Goal: Obtain resource: Obtain resource

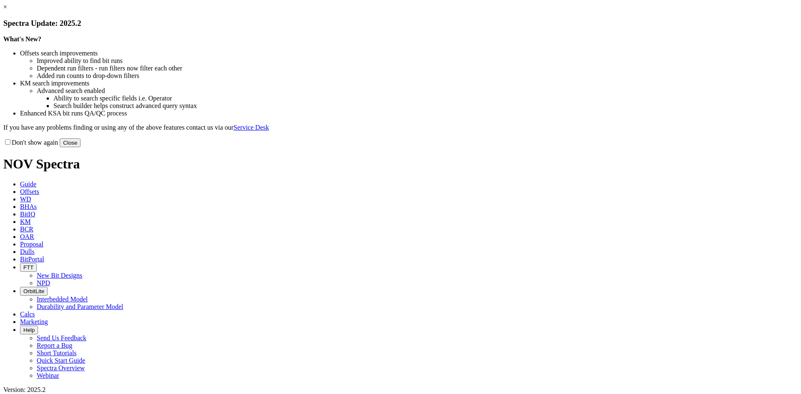
click at [7, 10] on link "×" at bounding box center [5, 6] width 4 height 7
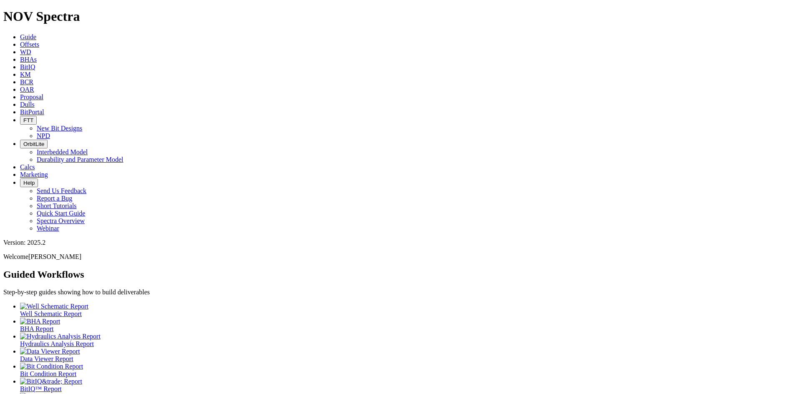
click at [39, 41] on link "Offsets" at bounding box center [29, 44] width 19 height 7
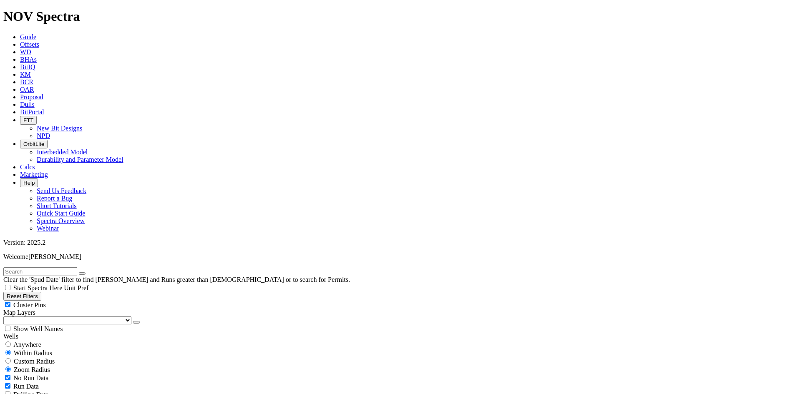
scroll to position [209, 0]
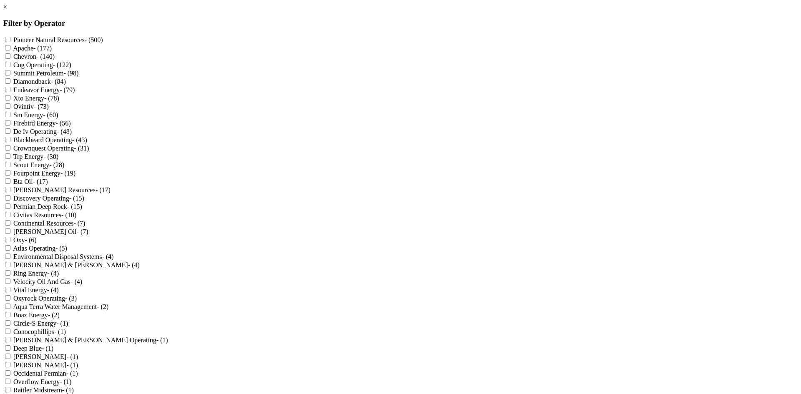
click at [374, 22] on h3 "Filter by Operator" at bounding box center [400, 23] width 795 height 9
click at [71, 127] on label "Firebird Energy - (56)" at bounding box center [41, 123] width 57 height 7
click at [10, 126] on Energy "Firebird Energy - (56)" at bounding box center [7, 122] width 5 height 5
checkbox Energy "true"
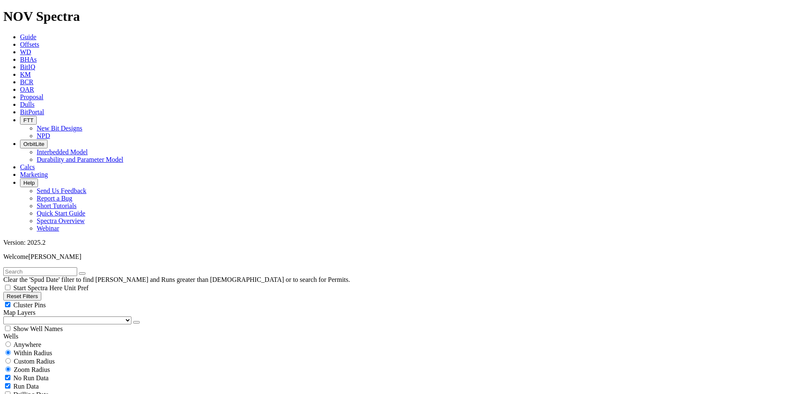
click at [119, 301] on div "Cluster Pins" at bounding box center [400, 305] width 795 height 8
checkbox input "false"
select select "11"
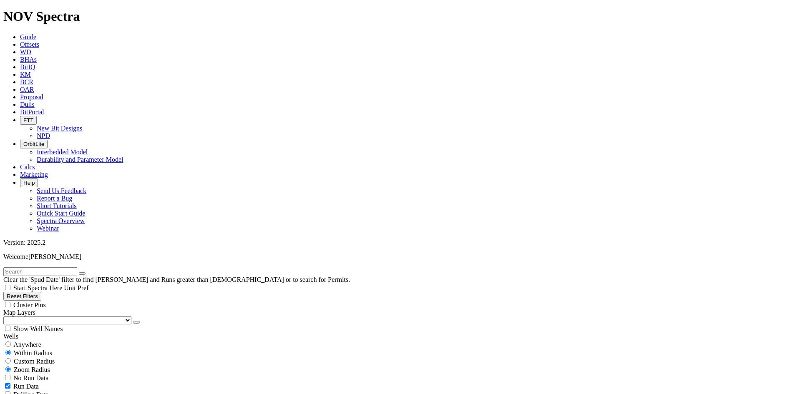
checkbox input "false"
select select "? number:11 ?"
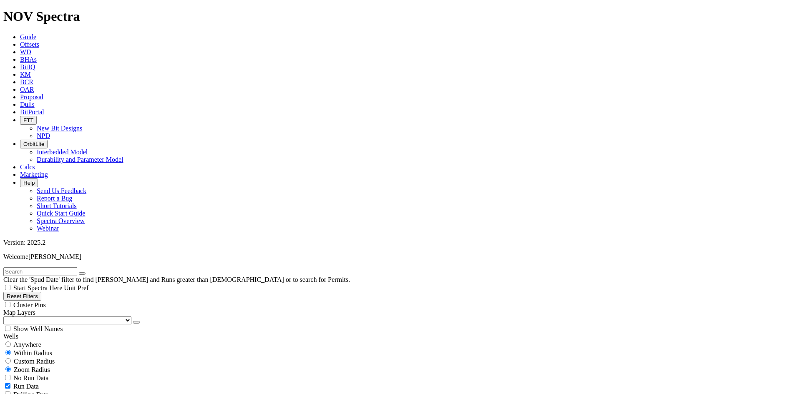
scroll to position [1881, 0]
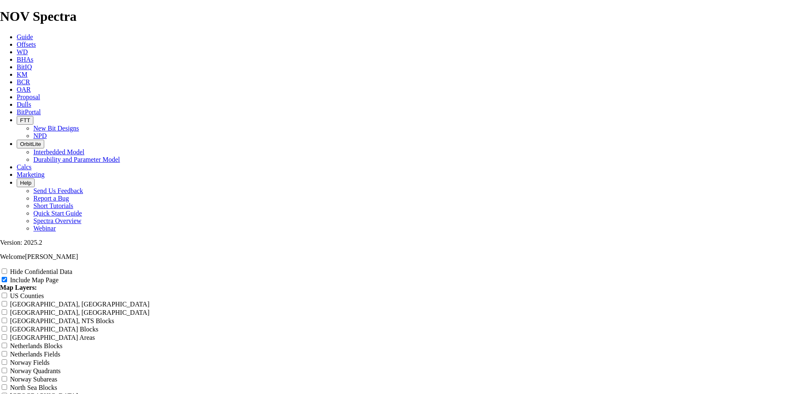
click at [7, 269] on input "Hide Confidential Data" at bounding box center [4, 271] width 5 height 5
checkbox input "true"
radio input "true"
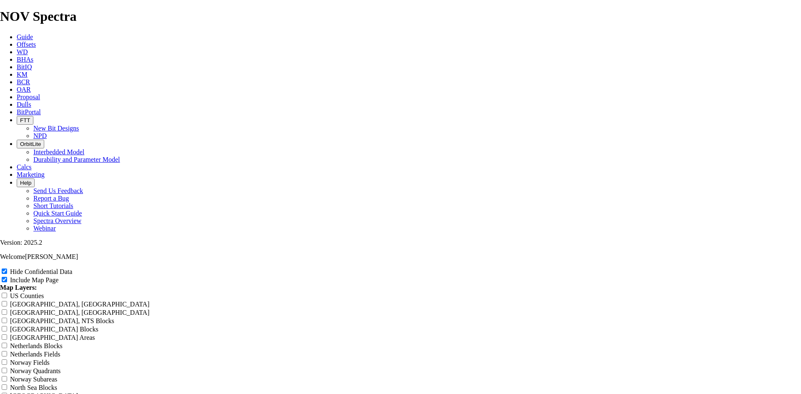
scroll to position [918, 0]
radio input "true"
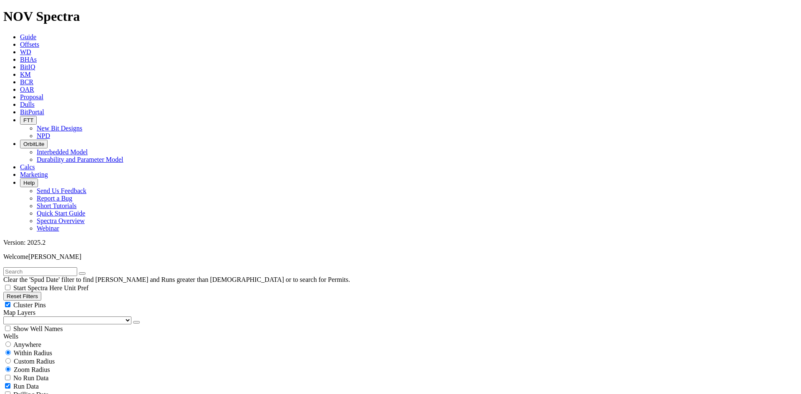
scroll to position [250, 0]
select select "? number:12.25 ?"
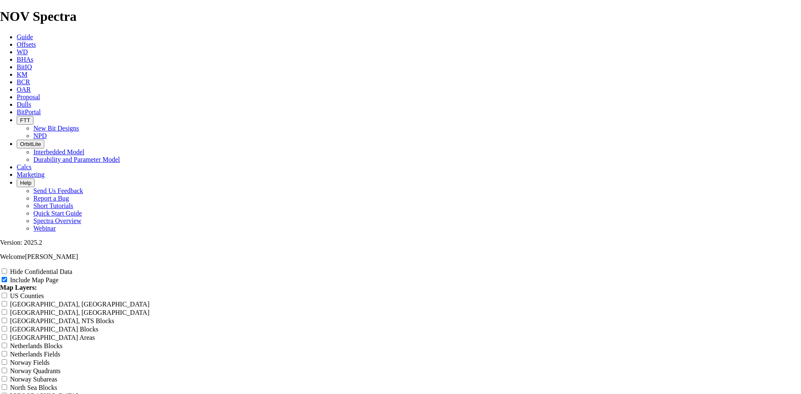
click at [72, 268] on label "Hide Confidential Data" at bounding box center [41, 271] width 62 height 7
click at [7, 269] on input "Hide Confidential Data" at bounding box center [4, 271] width 5 height 5
checkbox input "true"
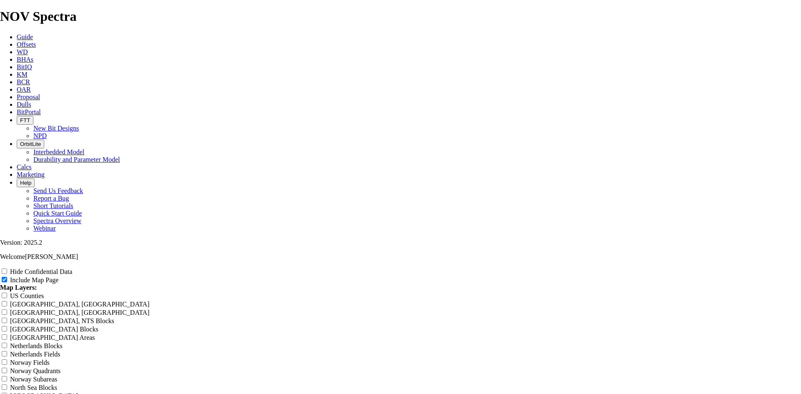
scroll to position [1085, 0]
radio input "true"
